Goal: Communication & Community: Participate in discussion

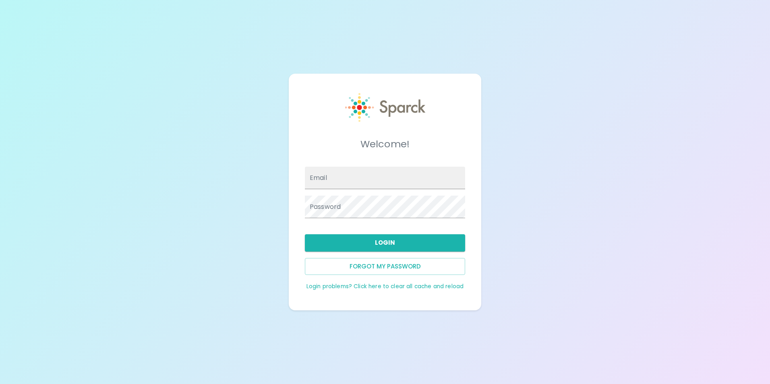
type input "[EMAIL_ADDRESS][DOMAIN_NAME]"
click at [388, 242] on button "Login" at bounding box center [385, 242] width 160 height 17
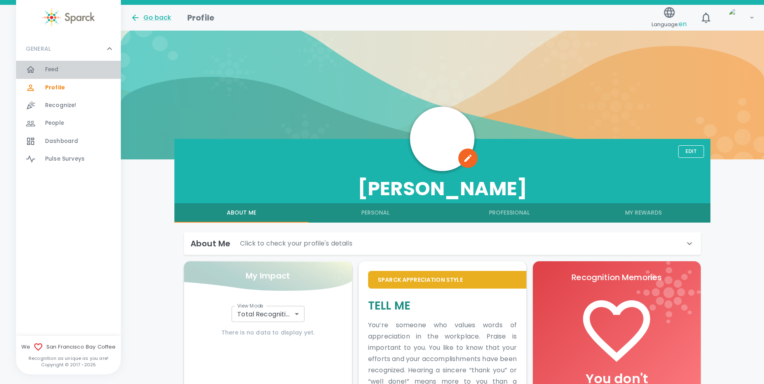
click at [64, 75] on div "Feed 0" at bounding box center [83, 69] width 76 height 11
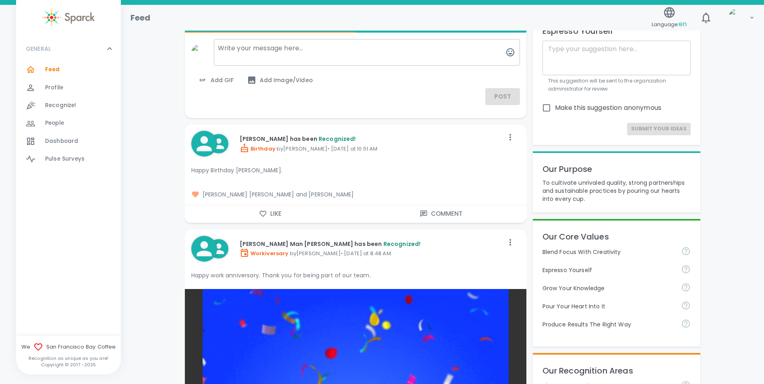
scroll to position [81, 0]
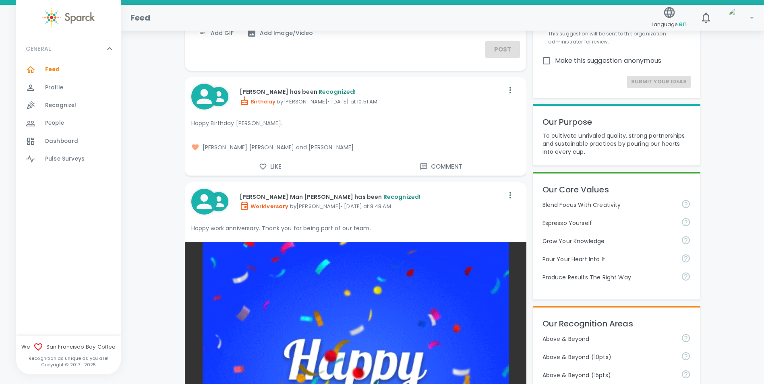
click at [268, 171] on button "Like" at bounding box center [270, 166] width 171 height 17
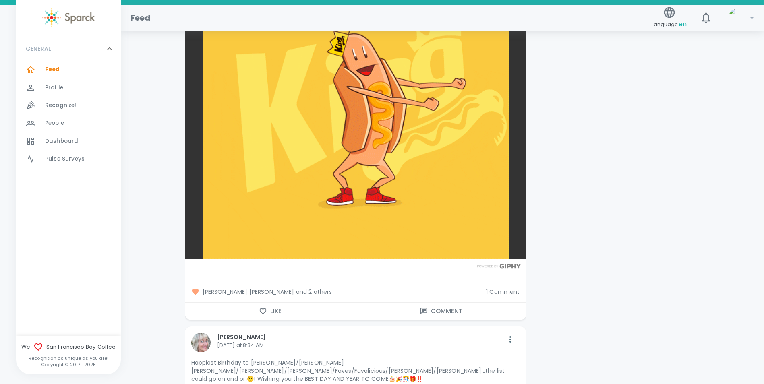
scroll to position [1692, 0]
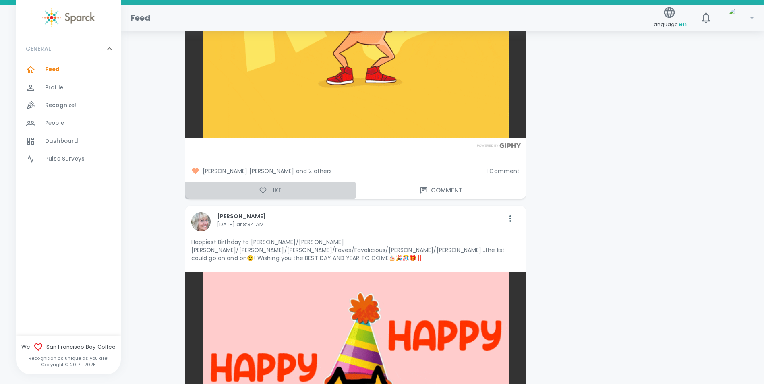
click at [260, 188] on icon "button" at bounding box center [263, 190] width 8 height 8
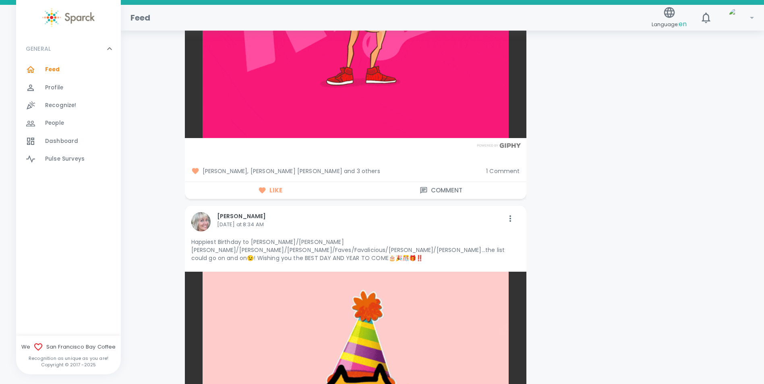
click at [437, 186] on button "Comment" at bounding box center [441, 190] width 171 height 17
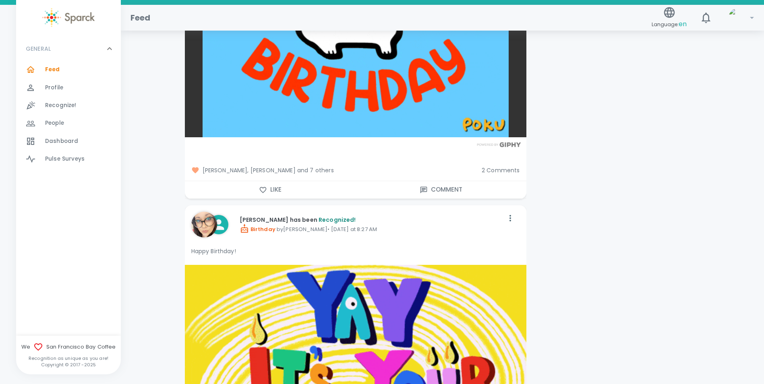
scroll to position [2497, 0]
